Goal: Information Seeking & Learning: Learn about a topic

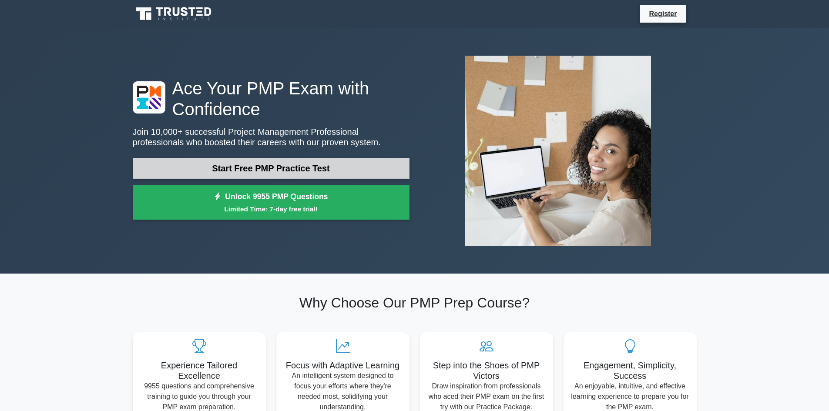
click at [296, 170] on link "Start Free PMP Practice Test" at bounding box center [271, 168] width 277 height 21
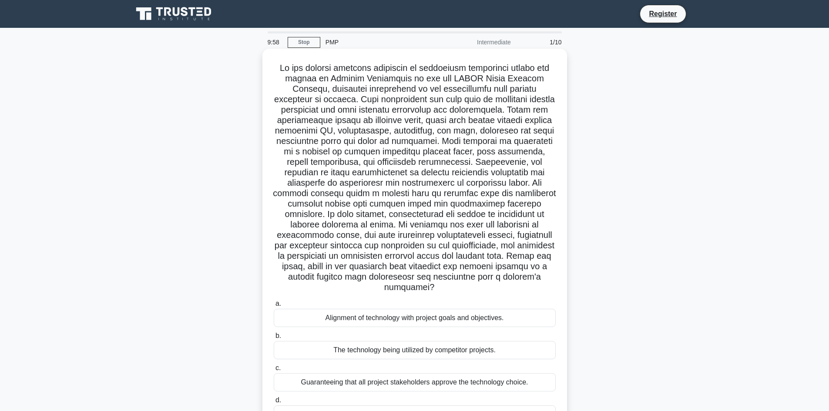
click at [316, 309] on div "Alignment of technology with project goals and objectives." at bounding box center [415, 318] width 282 height 18
click at [274, 307] on input "a. Alignment of technology with project goals and objectives." at bounding box center [274, 304] width 0 height 6
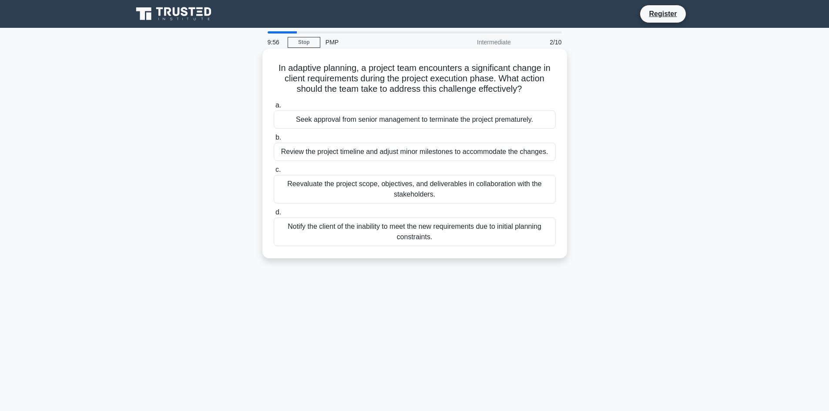
drag, startPoint x: 278, startPoint y: 69, endPoint x: 489, endPoint y: 237, distance: 269.7
click at [489, 237] on div "In adaptive planning, a project team encounters a significant change in client …" at bounding box center [415, 153] width 298 height 203
copy div "n adaptive planning, a project team encounters a significant change in client r…"
click at [282, 81] on h5 "In adaptive planning, a project team encounters a significant change in client …" at bounding box center [415, 79] width 284 height 32
drag, startPoint x: 275, startPoint y: 68, endPoint x: 507, endPoint y: 251, distance: 295.9
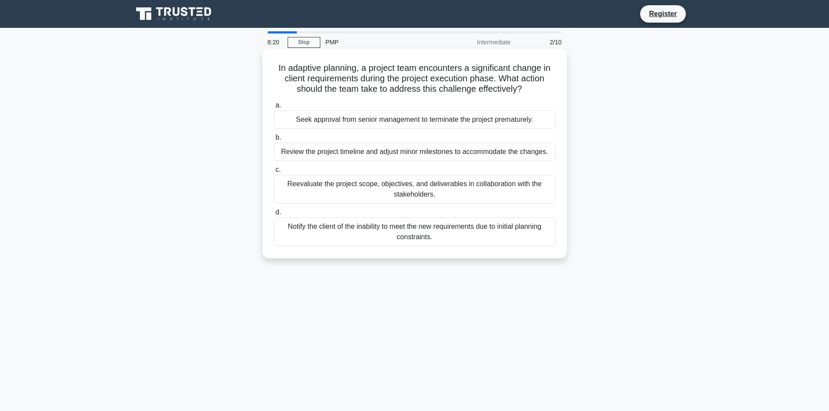
click at [507, 251] on div "In adaptive planning, a project team encounters a significant change in client …" at bounding box center [415, 153] width 298 height 203
